Goal: Information Seeking & Learning: Learn about a topic

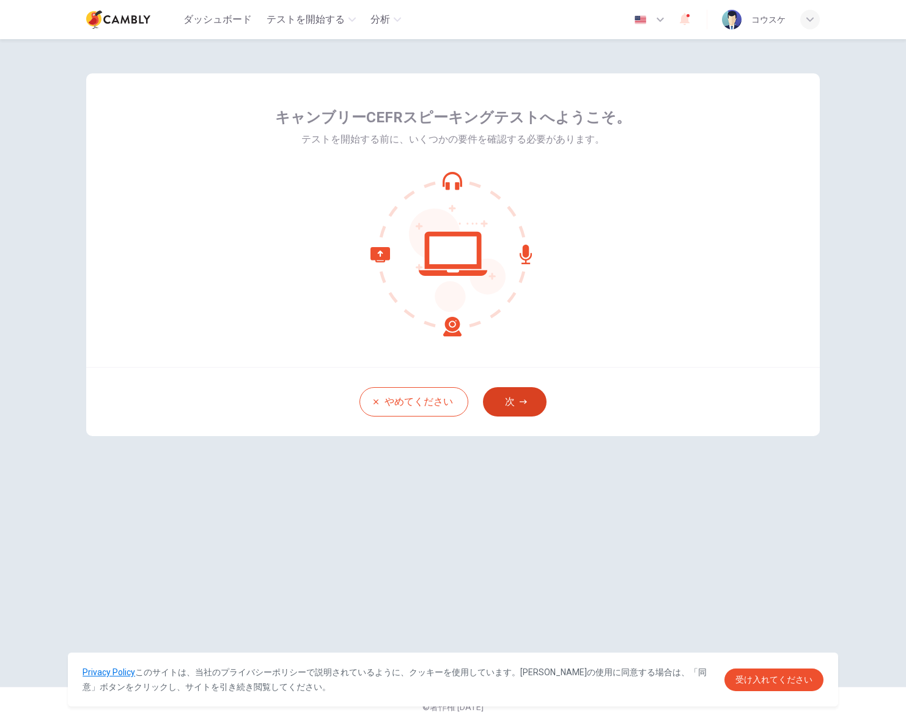
click at [515, 402] on button "次" at bounding box center [515, 401] width 64 height 29
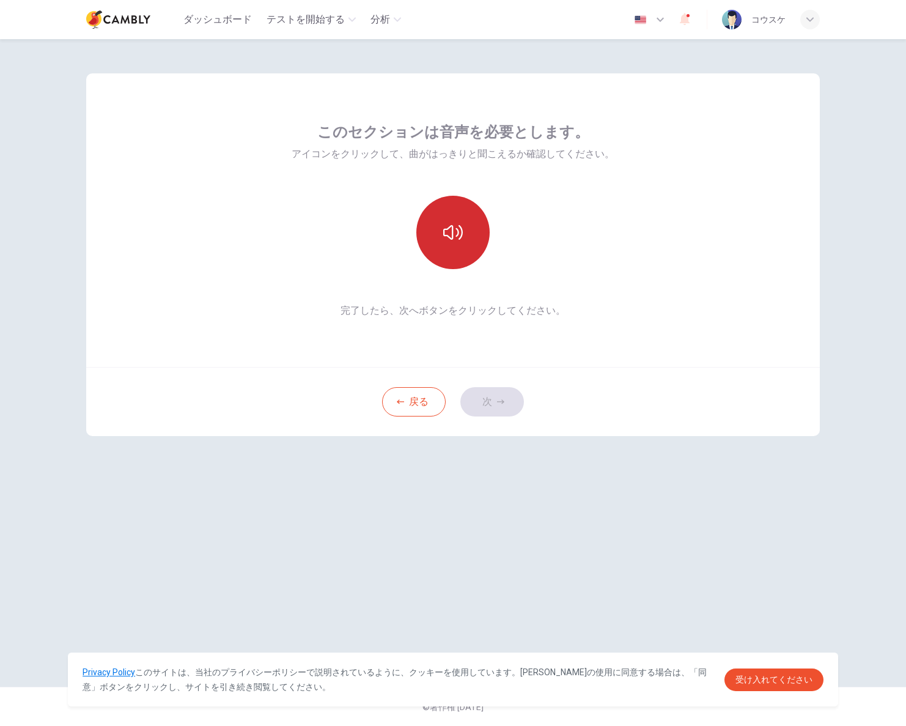
click at [464, 240] on button "button" at bounding box center [452, 232] width 73 height 73
click at [501, 408] on button "次" at bounding box center [493, 401] width 64 height 29
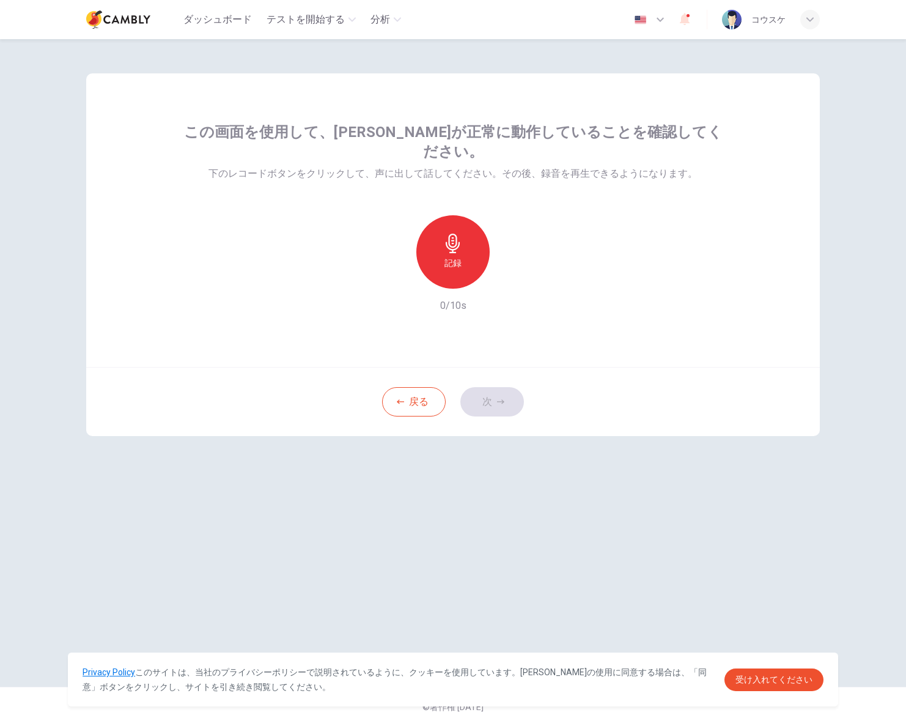
click at [457, 256] on h6 "記録" at bounding box center [453, 263] width 17 height 15
click at [483, 403] on button "次" at bounding box center [493, 401] width 64 height 29
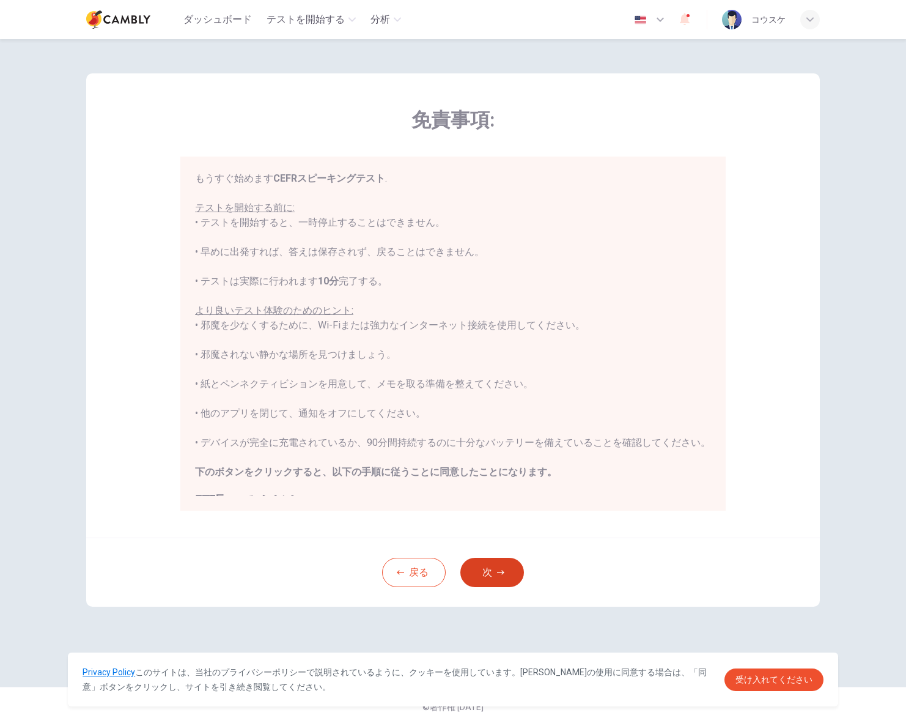
click at [503, 571] on icon "button" at bounding box center [500, 572] width 7 height 7
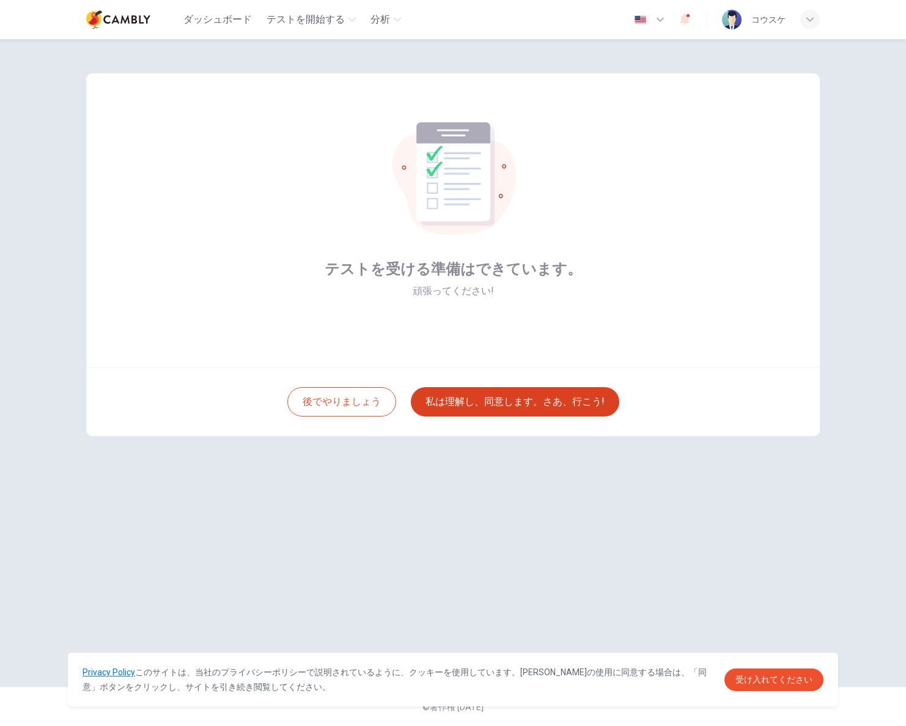
click at [528, 401] on button "私は理解し、同意します。さあ、行こう!" at bounding box center [515, 401] width 209 height 29
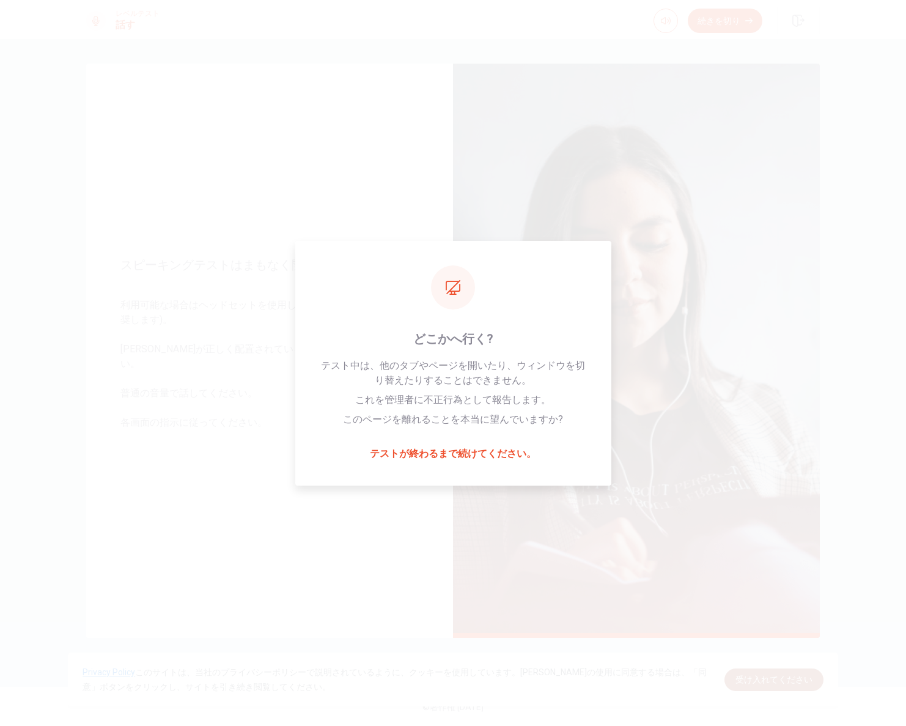
click at [777, 688] on link "受け入れてください" at bounding box center [774, 679] width 99 height 23
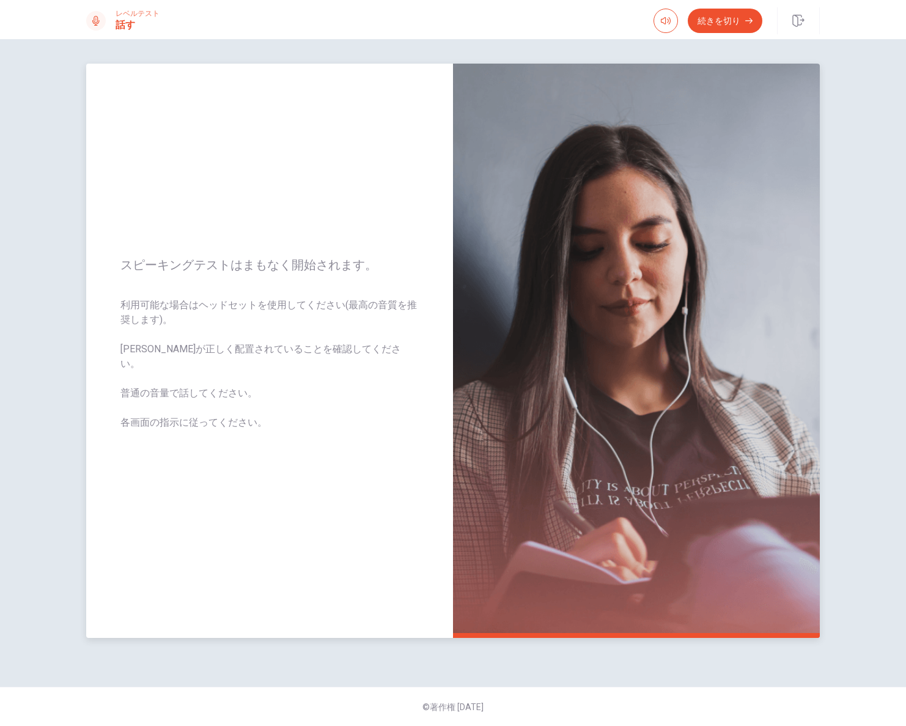
click at [372, 380] on span "利用可能な場合はヘッドセットを使用してください(最高の音質を推奨します)。 [PERSON_NAME]が正しく配置されていることを確認してください。 普通の音…" at bounding box center [269, 371] width 298 height 147
click at [716, 24] on button "続きを切り" at bounding box center [725, 21] width 75 height 24
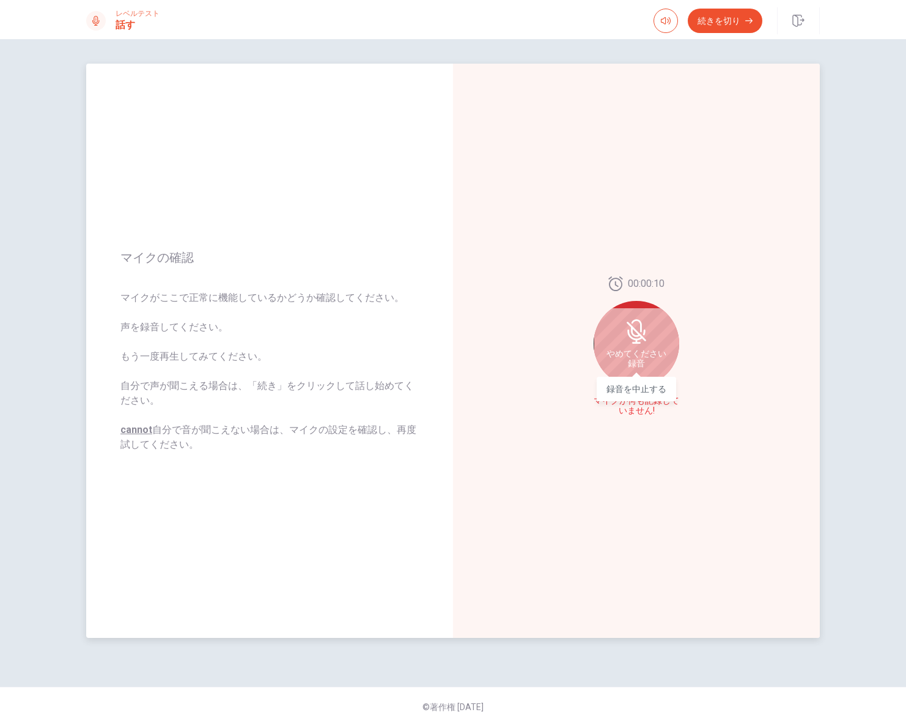
click at [652, 373] on div "録音を中止する" at bounding box center [637, 384] width 80 height 33
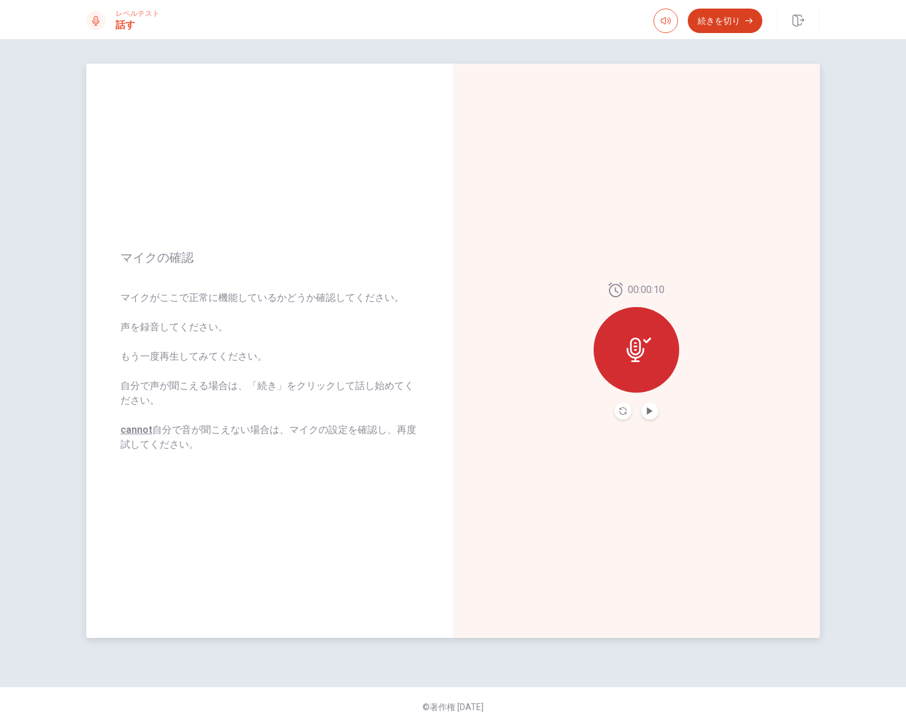
click at [744, 21] on button "続きを切り" at bounding box center [725, 21] width 75 height 24
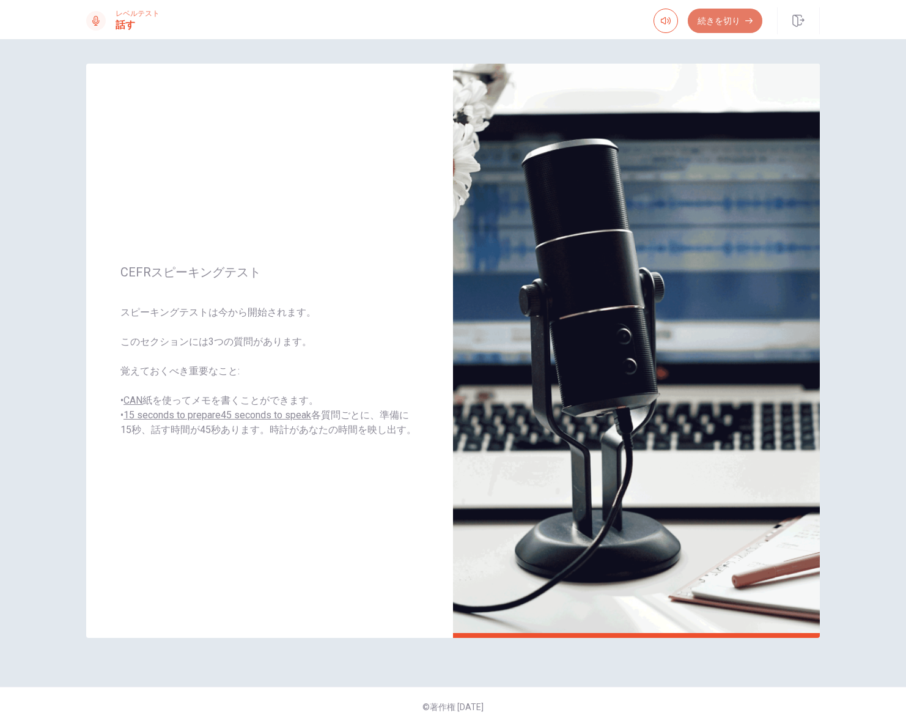
click at [741, 27] on button "続きを切り" at bounding box center [725, 21] width 75 height 24
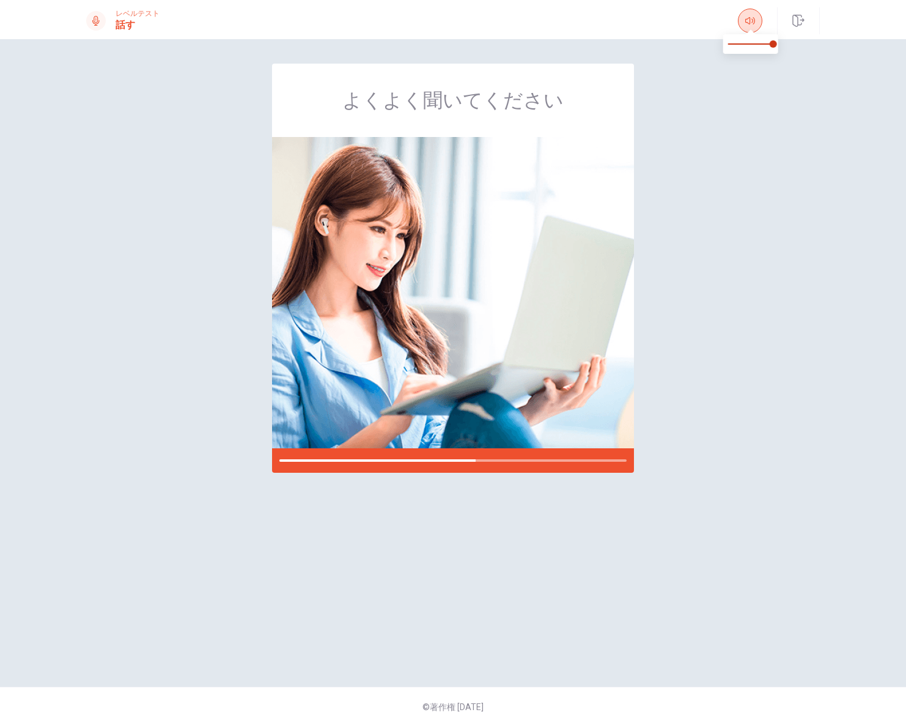
click at [755, 24] on icon "button" at bounding box center [751, 21] width 10 height 10
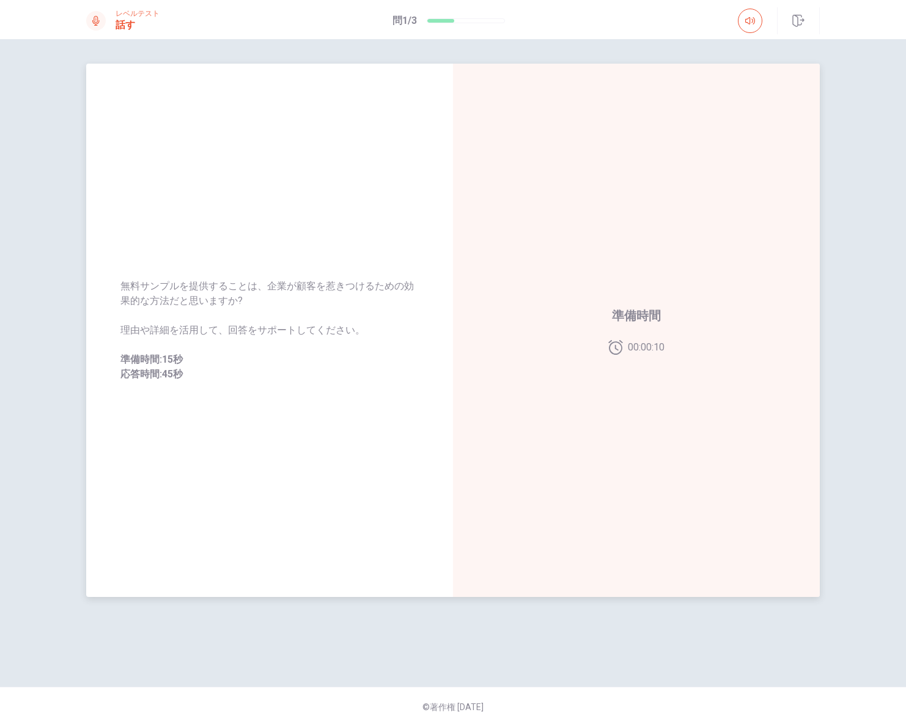
click at [464, 232] on div "準備時間 00:00:10" at bounding box center [636, 330] width 367 height 533
click at [667, 227] on div "準備時間 00:00:10" at bounding box center [636, 330] width 367 height 533
click at [613, 353] on icon at bounding box center [616, 347] width 14 height 15
click at [631, 314] on div at bounding box center [637, 328] width 86 height 86
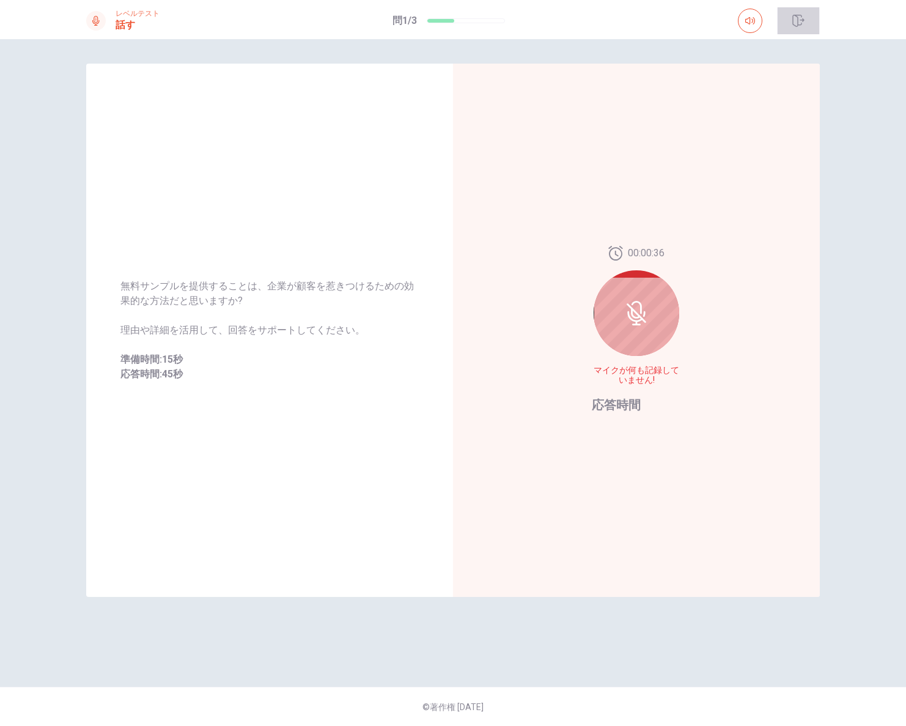
click at [808, 24] on button "button" at bounding box center [798, 20] width 43 height 27
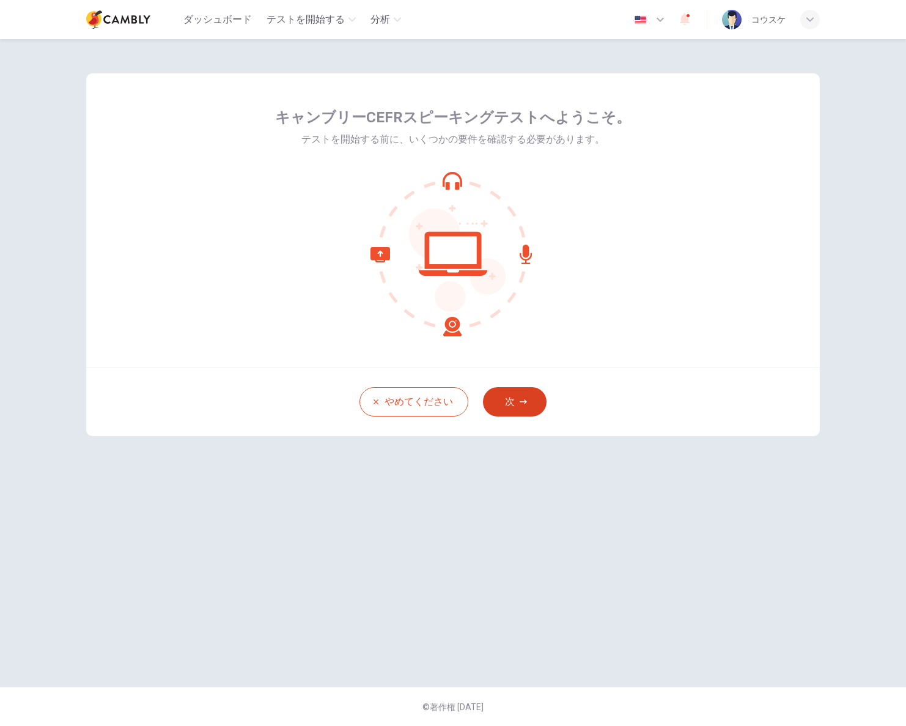
click at [519, 410] on button "次" at bounding box center [515, 401] width 64 height 29
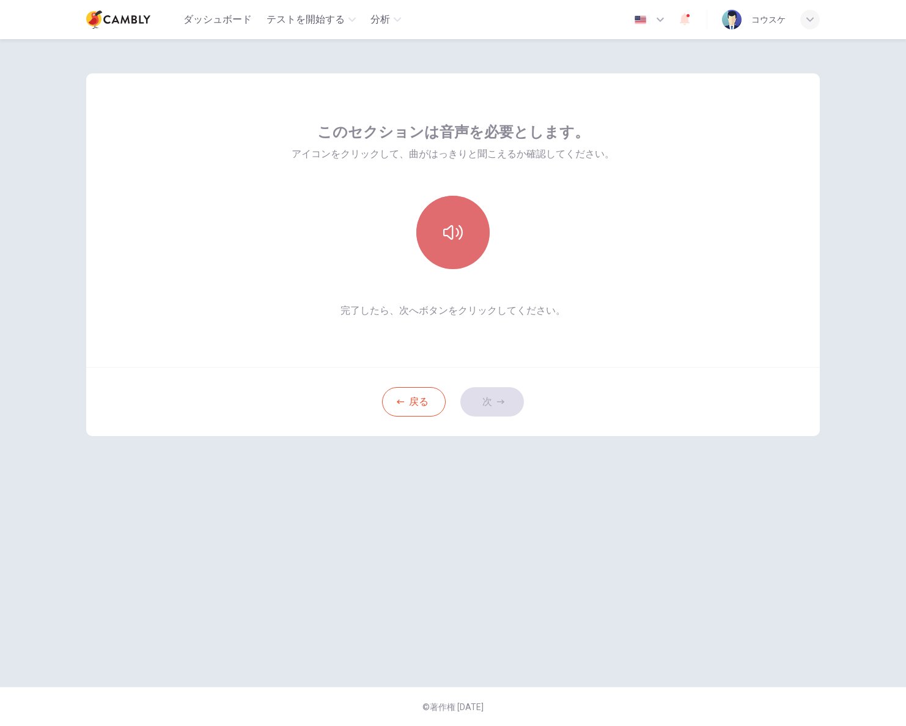
click at [456, 244] on button "button" at bounding box center [452, 232] width 73 height 73
click at [459, 226] on icon "button" at bounding box center [453, 233] width 20 height 20
click at [453, 228] on icon "button" at bounding box center [453, 232] width 20 height 15
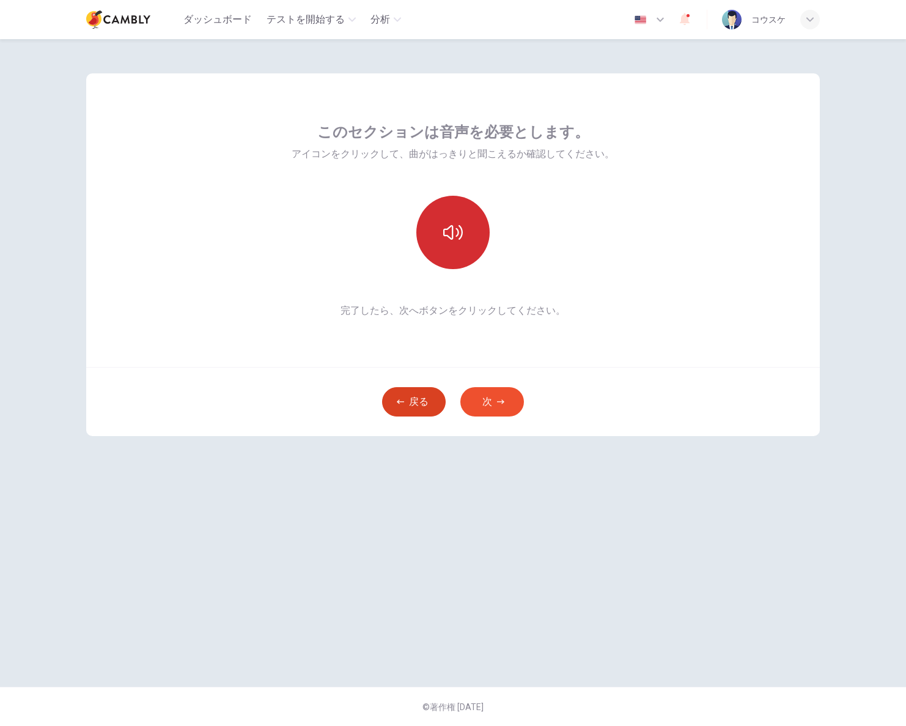
click at [425, 405] on button "戻る" at bounding box center [414, 401] width 64 height 29
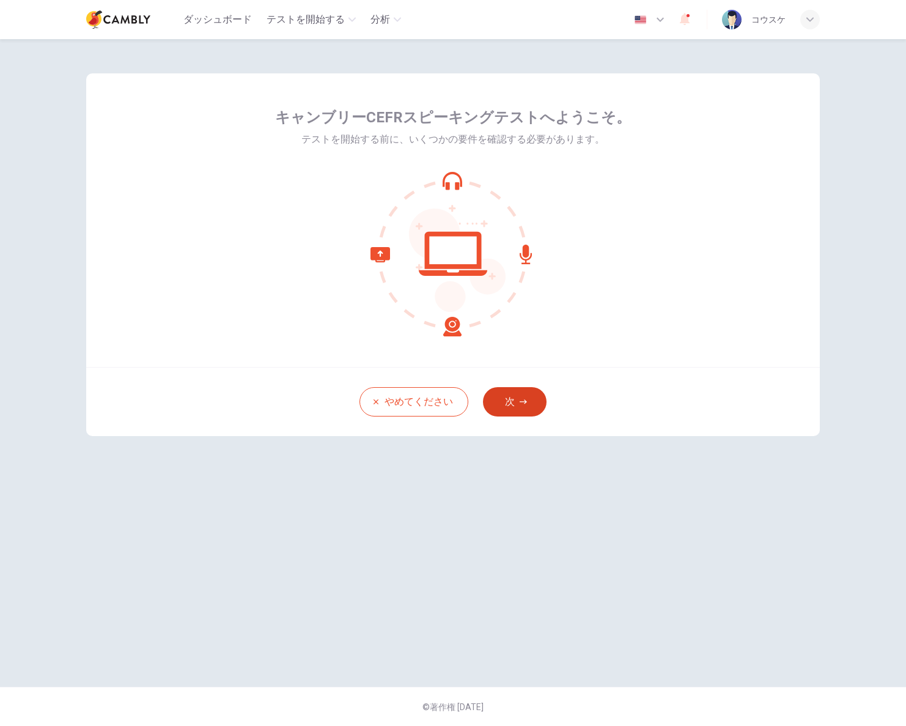
click at [509, 394] on button "次" at bounding box center [515, 401] width 64 height 29
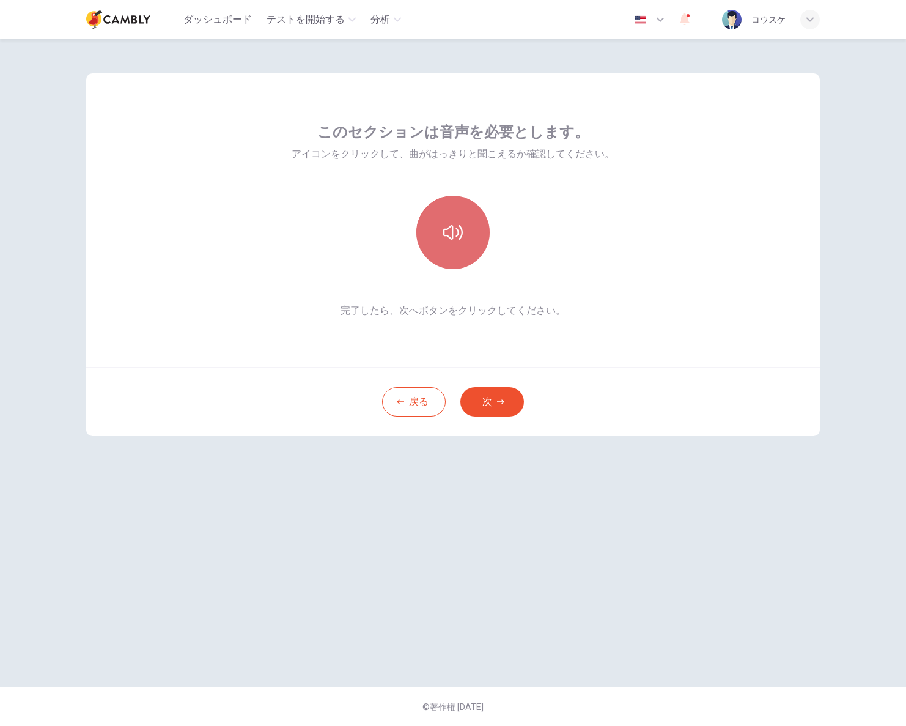
click at [453, 221] on button "button" at bounding box center [452, 232] width 73 height 73
click at [448, 237] on icon "button" at bounding box center [453, 232] width 20 height 15
click at [454, 233] on icon "button" at bounding box center [453, 233] width 20 height 20
click at [481, 404] on button "次" at bounding box center [493, 401] width 64 height 29
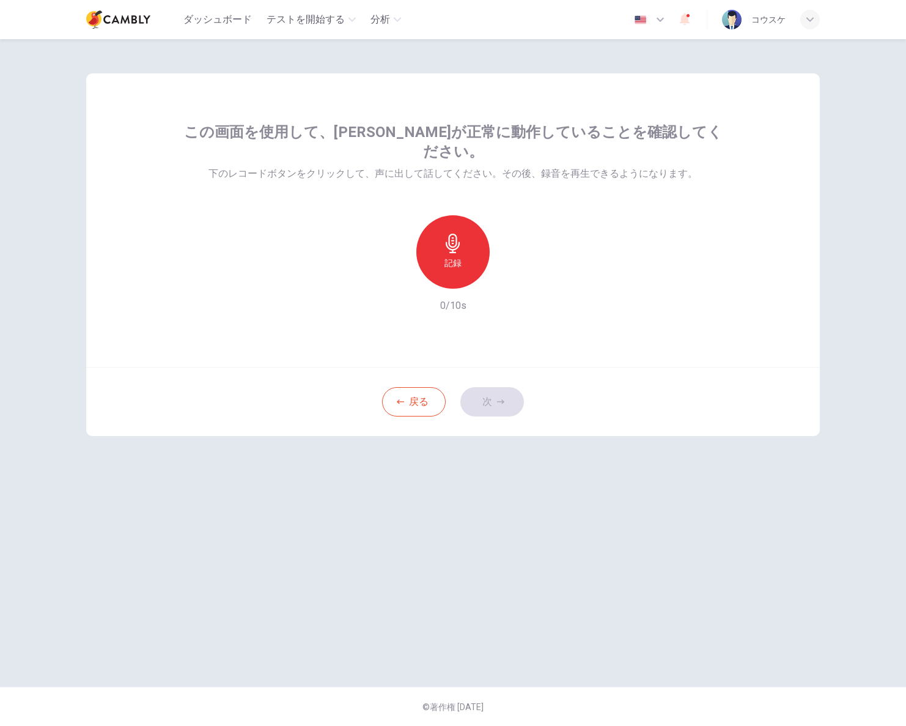
click at [459, 256] on h6 "記録" at bounding box center [453, 263] width 17 height 15
click at [490, 402] on button "次" at bounding box center [493, 401] width 64 height 29
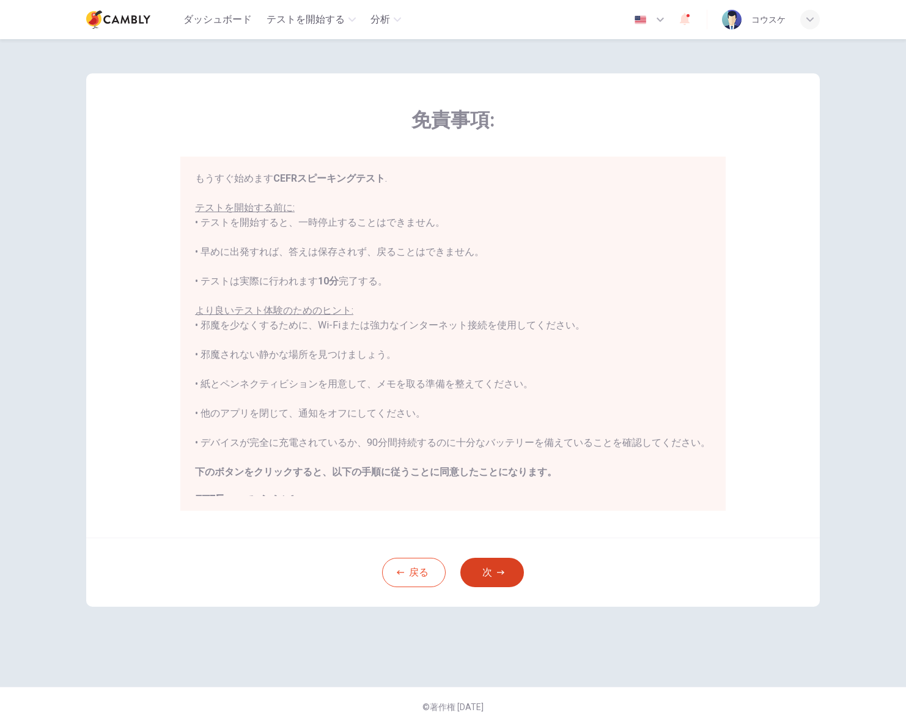
click at [484, 577] on button "次" at bounding box center [493, 572] width 64 height 29
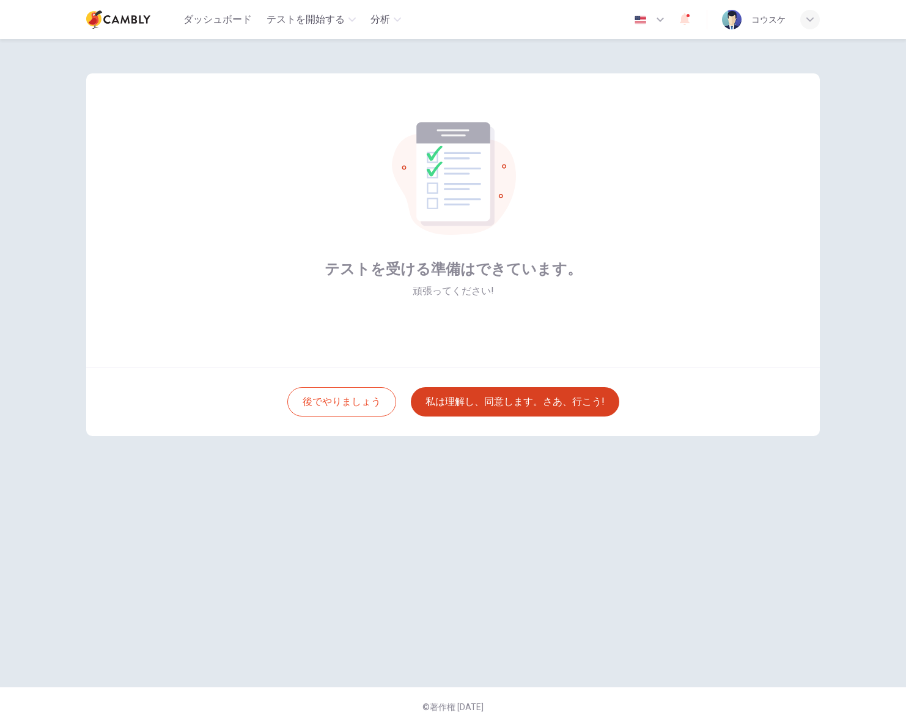
click at [518, 398] on button "私は理解し、同意します。さあ、行こう!" at bounding box center [515, 401] width 209 height 29
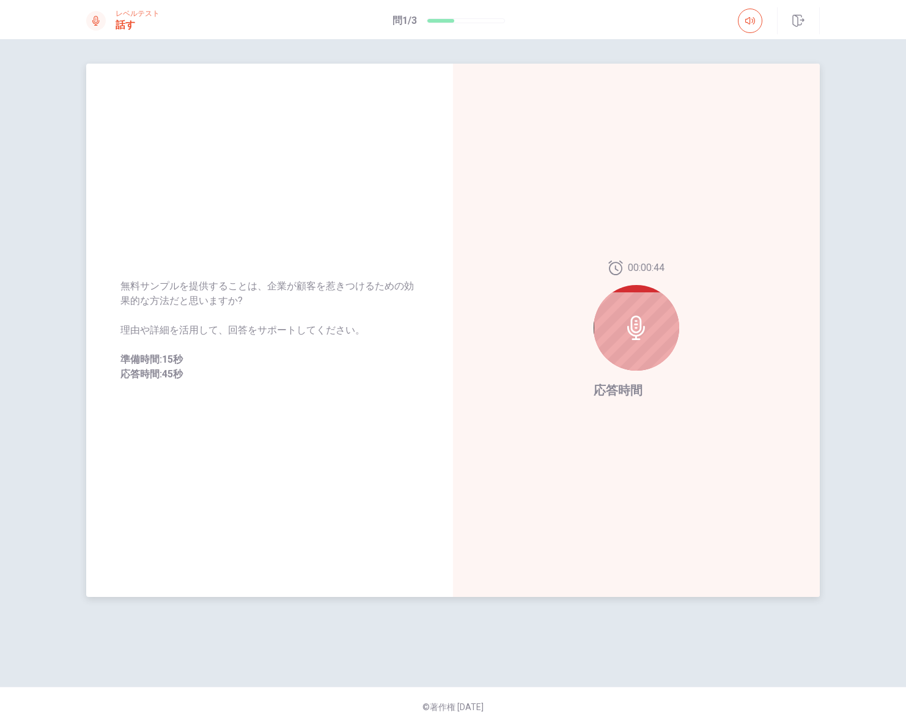
click at [637, 332] on icon at bounding box center [636, 328] width 18 height 24
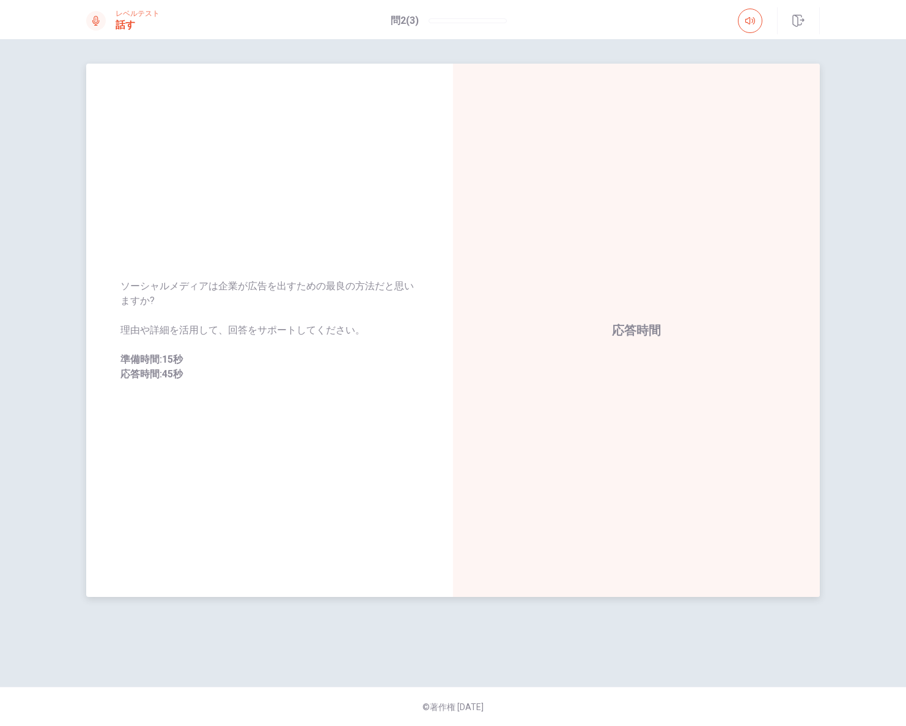
drag, startPoint x: 122, startPoint y: 284, endPoint x: 265, endPoint y: 319, distance: 147.1
click at [265, 320] on div "ソーシャルメディアは企業が広告を出すための最良の方法だと思いますか? 理由や詳細を活用して、回答をサポートしてください。 準備時間:15秒 応答時間:45秒" at bounding box center [269, 330] width 298 height 103
click at [645, 309] on div at bounding box center [637, 328] width 86 height 86
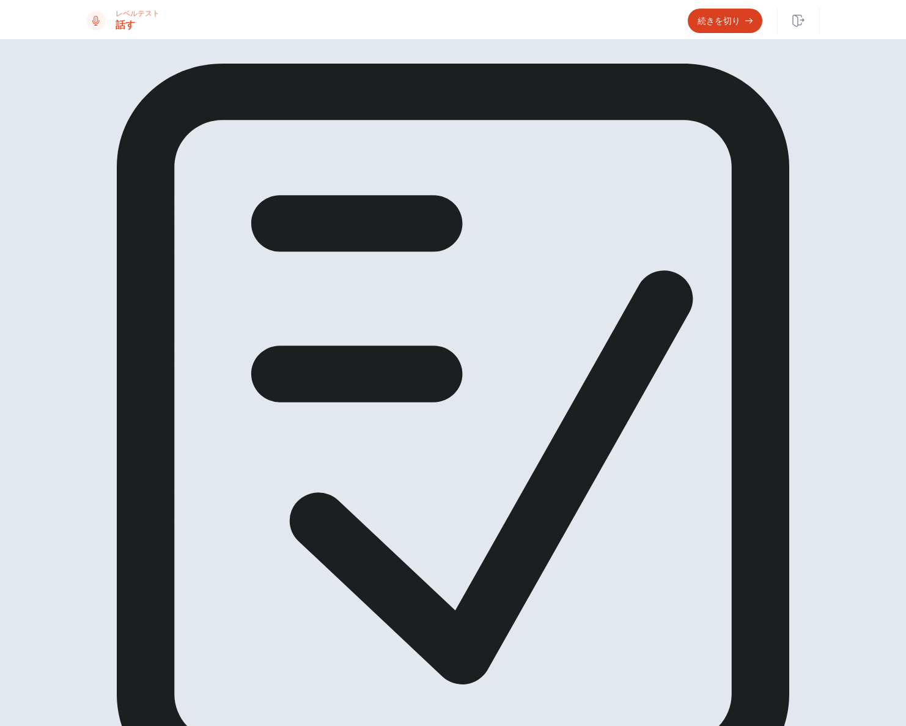
click at [744, 29] on button "続きを切り" at bounding box center [725, 21] width 75 height 24
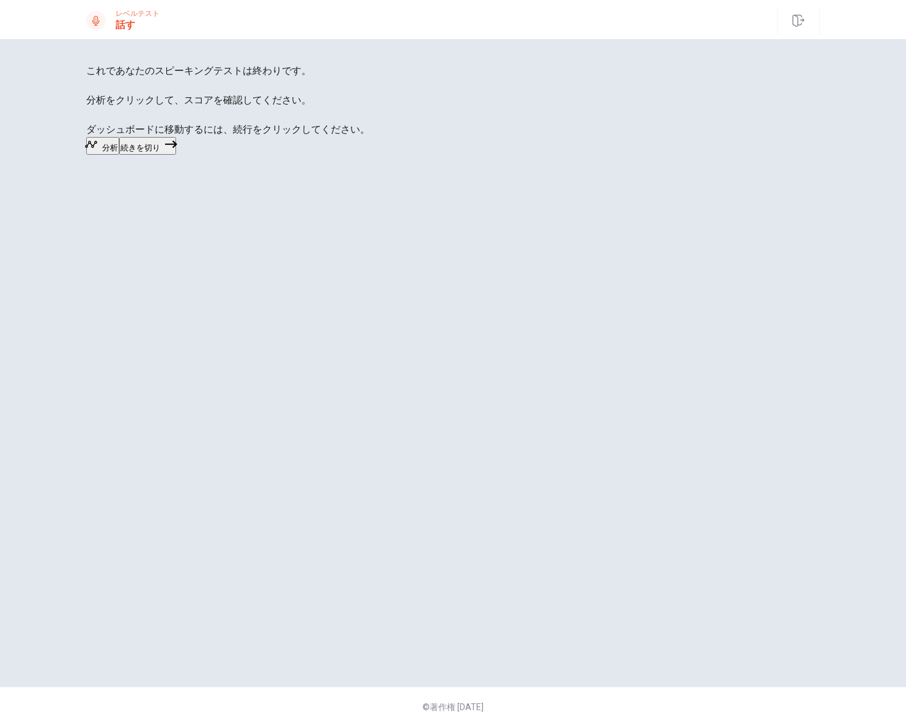
click at [176, 155] on button "続きを切り" at bounding box center [147, 146] width 57 height 18
